Goal: Information Seeking & Learning: Learn about a topic

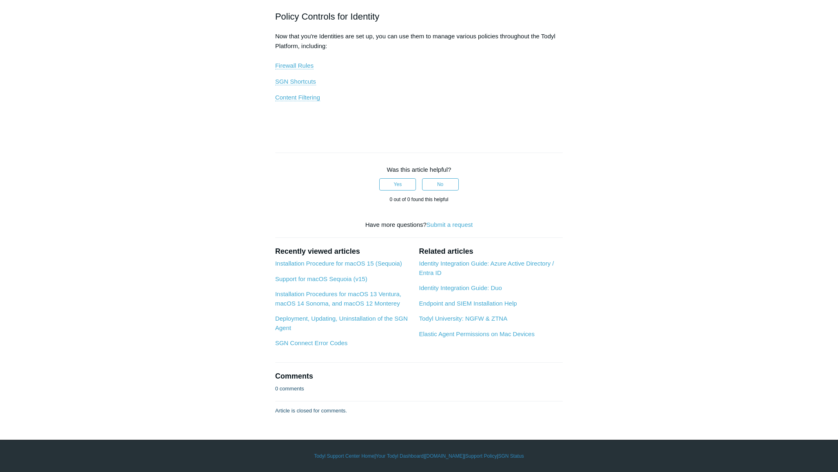
scroll to position [1173, 0]
click at [292, 69] on link "Firewall Rules" at bounding box center [294, 65] width 38 height 7
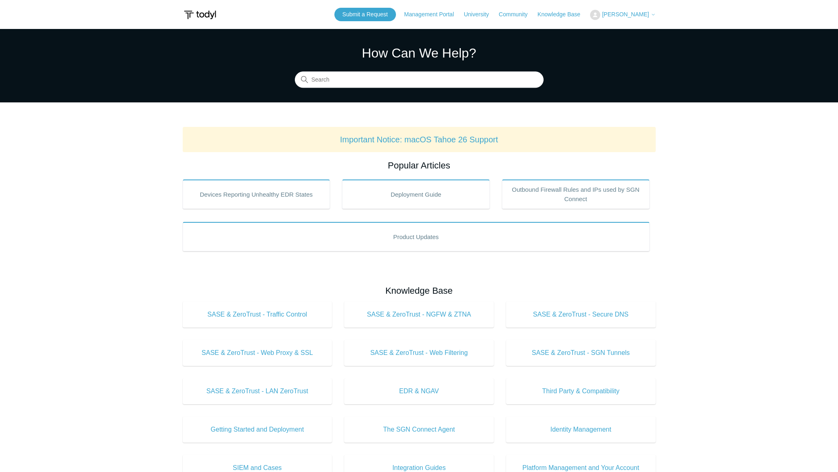
click at [377, 72] on form at bounding box center [419, 80] width 249 height 16
click at [372, 73] on input "Search" at bounding box center [419, 80] width 249 height 16
click at [369, 74] on input "Search" at bounding box center [419, 80] width 249 height 16
click at [360, 83] on input "Search" at bounding box center [419, 80] width 249 height 16
type input "windows 10"
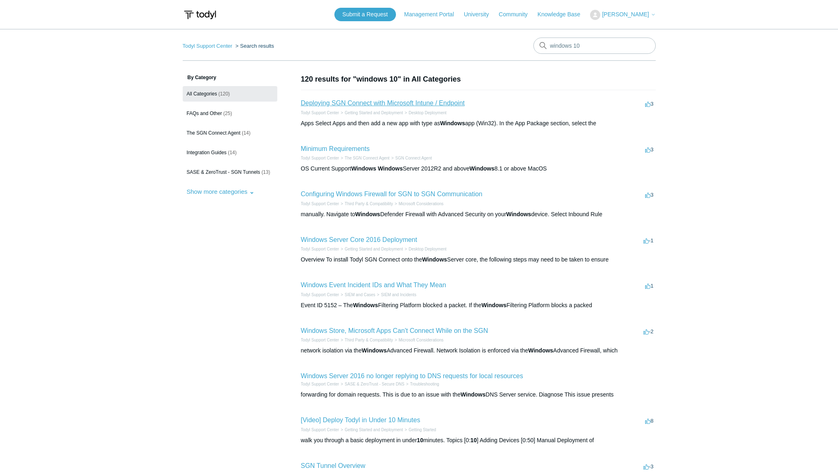
click at [342, 103] on link "Deploying SGN Connect with Microsoft Intune / Endpoint" at bounding box center [383, 103] width 164 height 7
click at [325, 149] on link "Minimum Requirements" at bounding box center [335, 148] width 69 height 7
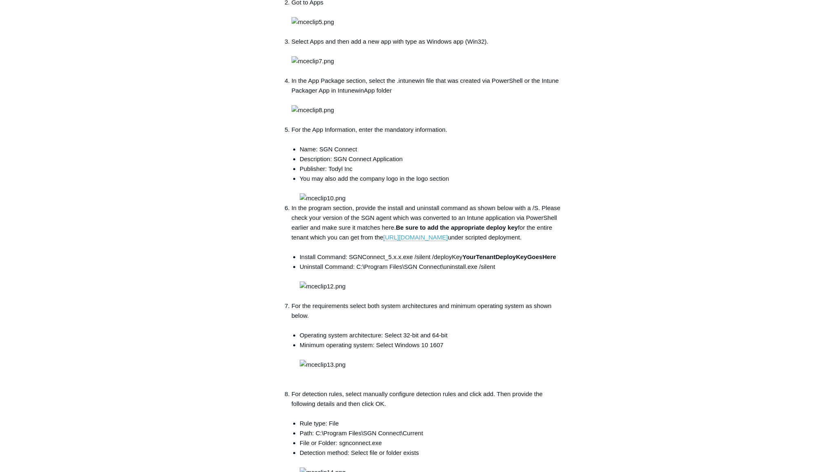
scroll to position [765, 0]
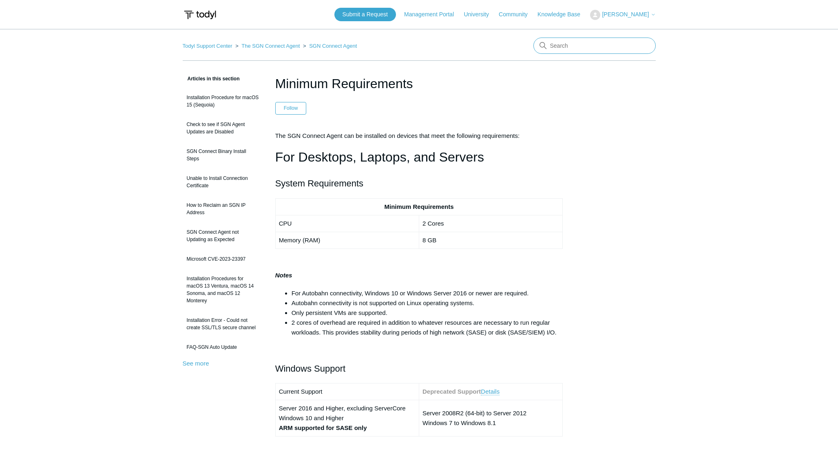
click at [572, 48] on input "Search" at bounding box center [595, 46] width 122 height 16
click at [631, 13] on span "[PERSON_NAME]" at bounding box center [625, 14] width 47 height 7
